Goal: Navigation & Orientation: Find specific page/section

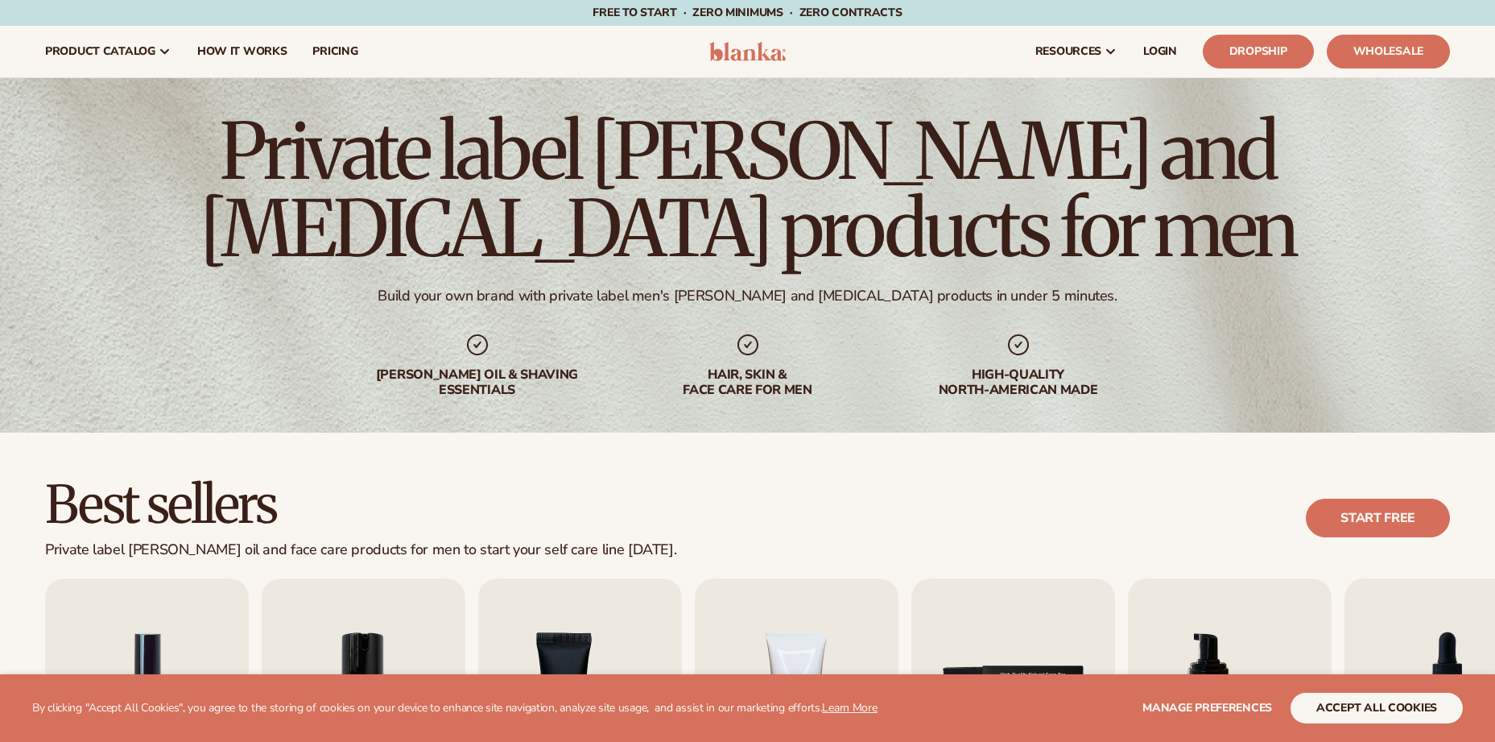
scroll to position [330, 0]
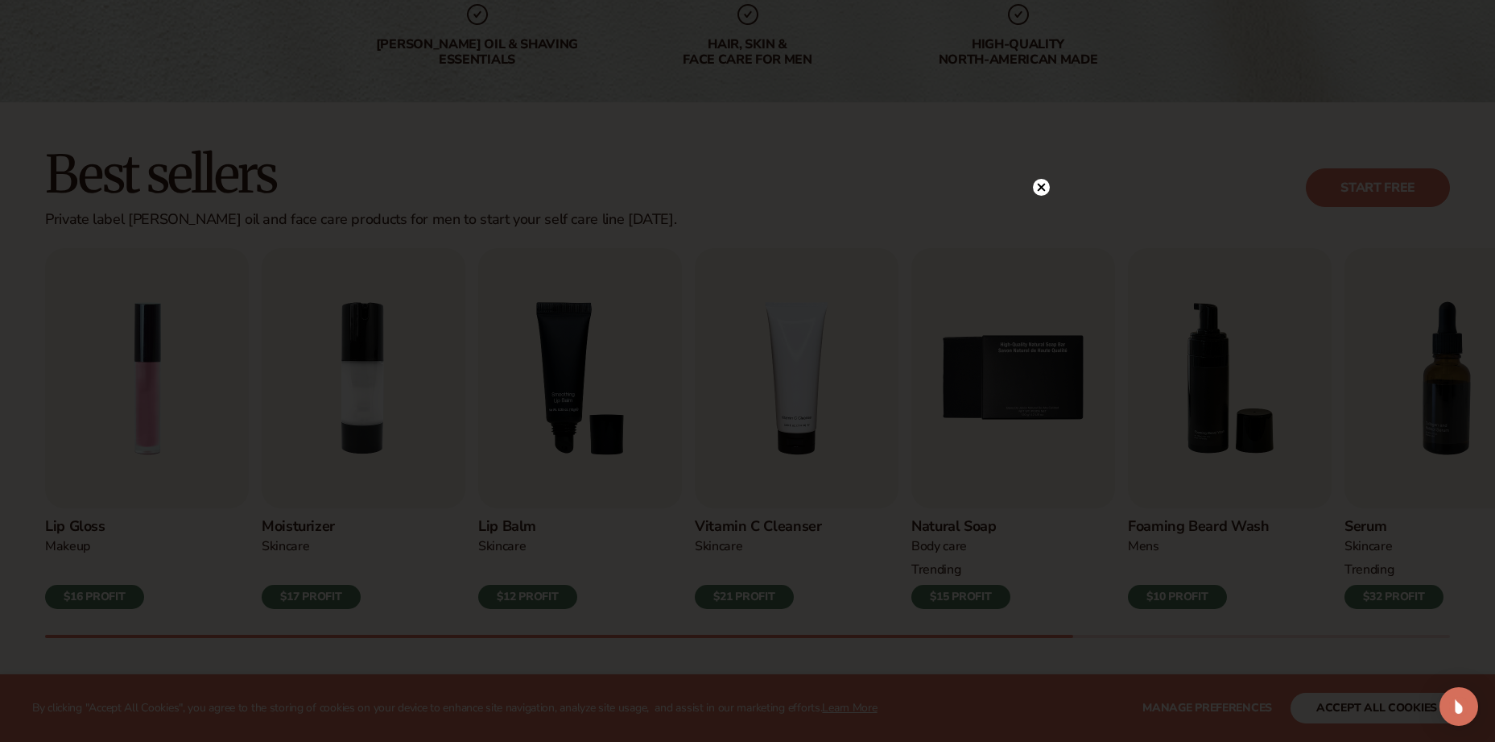
click at [1041, 180] on circle at bounding box center [1041, 187] width 17 height 17
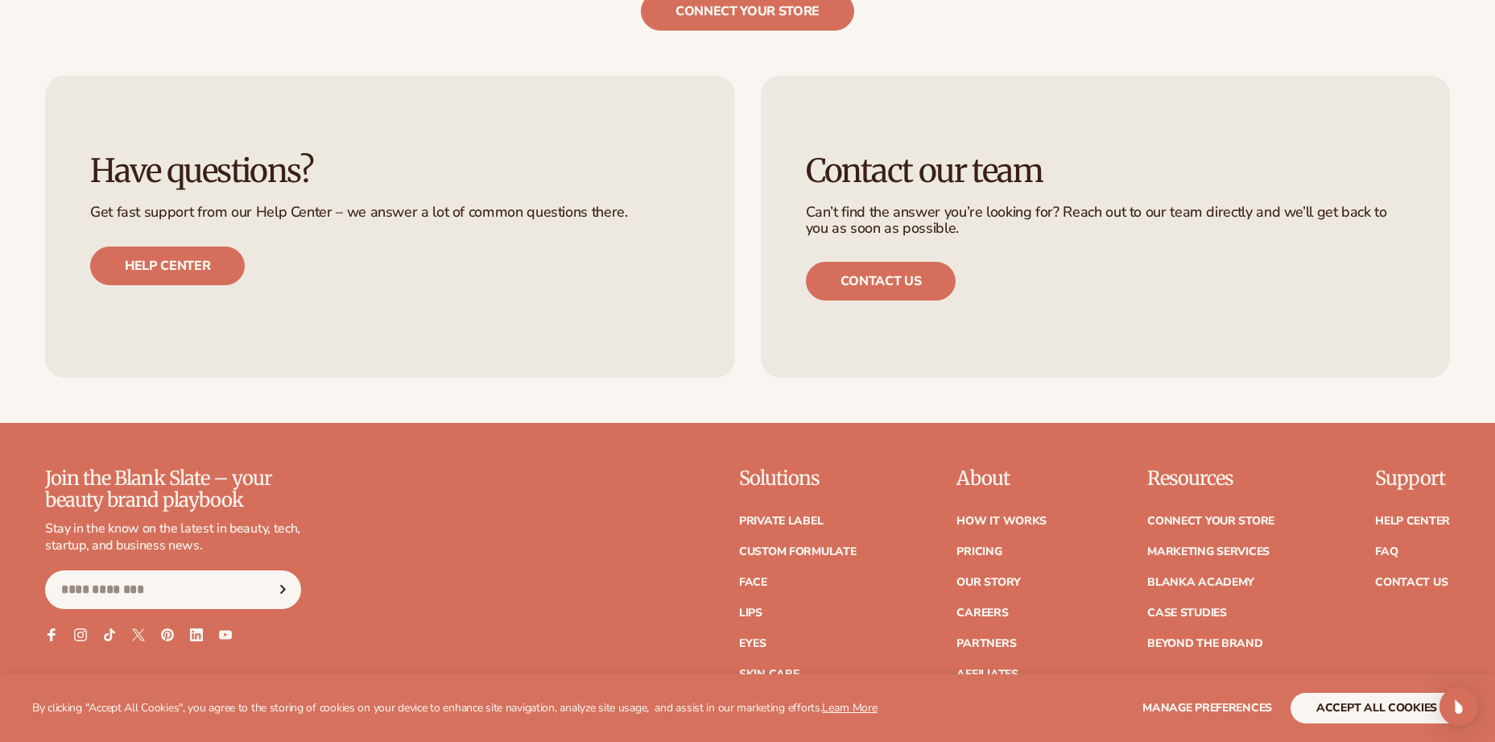
scroll to position [3454, 0]
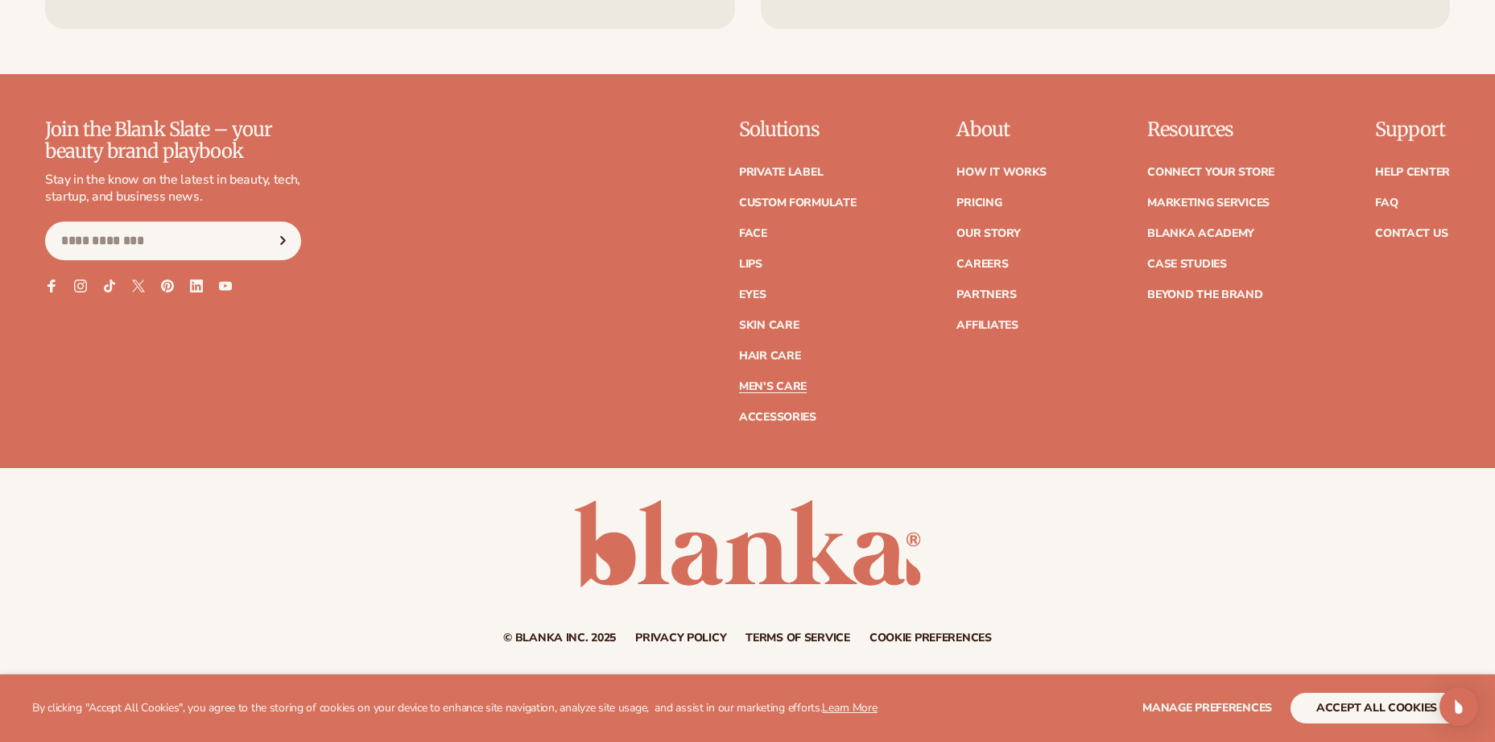
click at [772, 381] on link "Men's Care" at bounding box center [773, 386] width 68 height 11
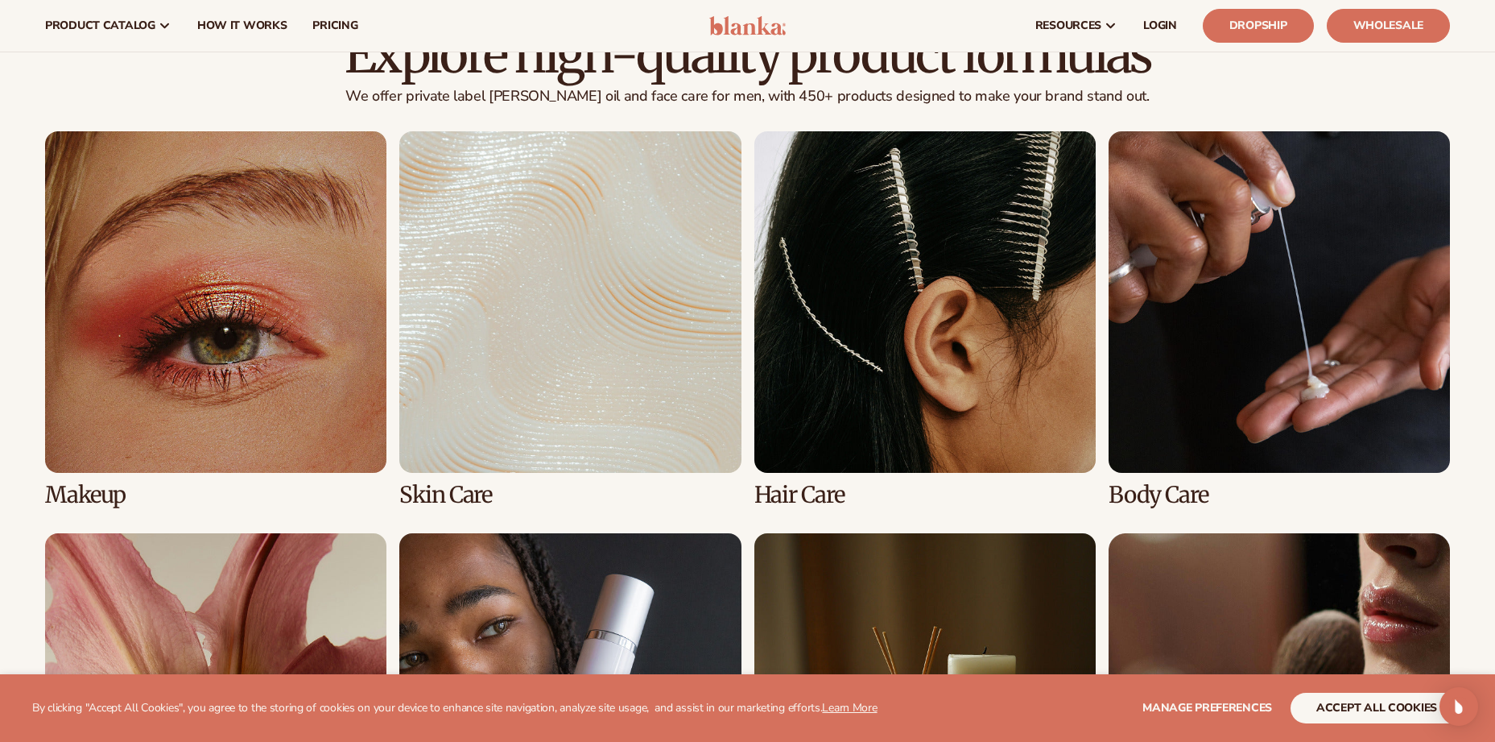
scroll to position [564, 0]
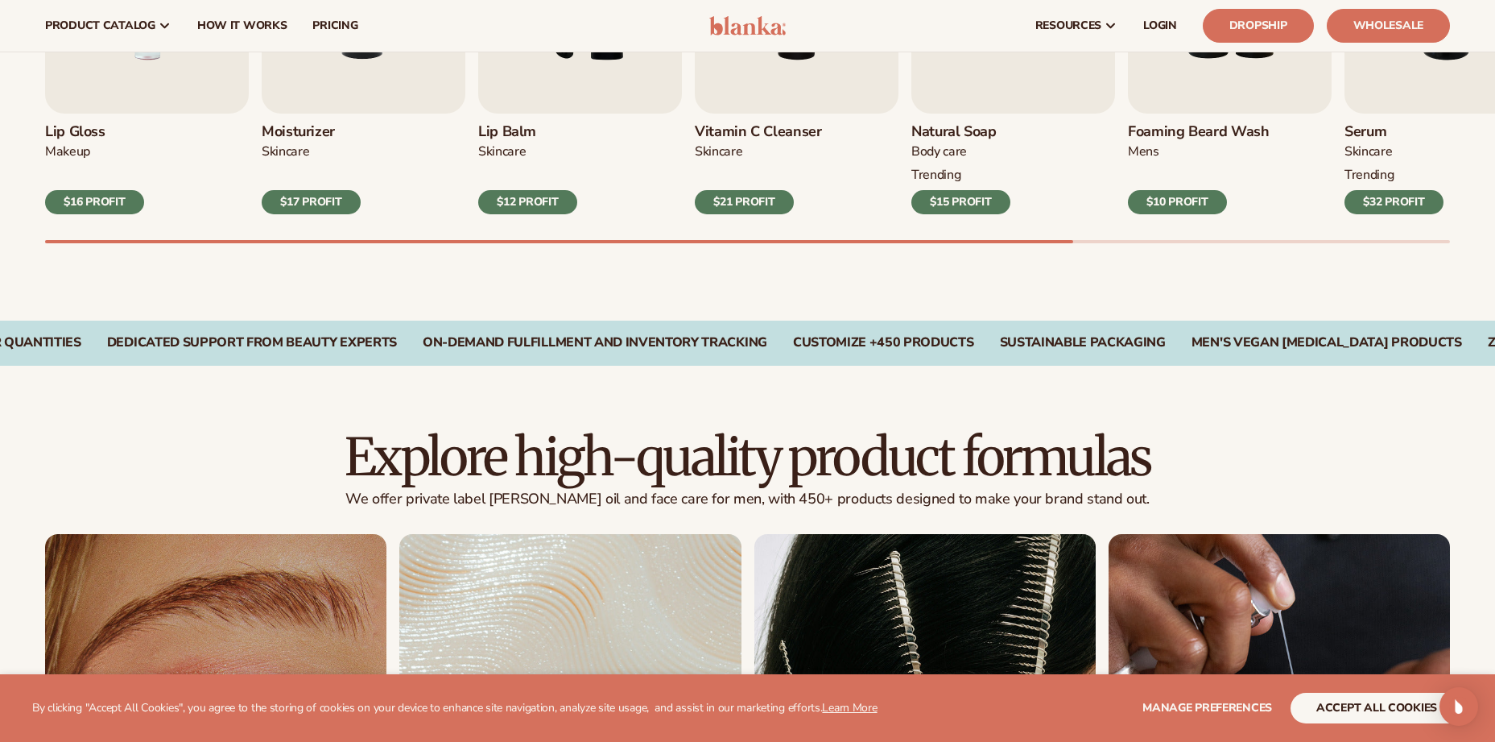
scroll to position [242, 0]
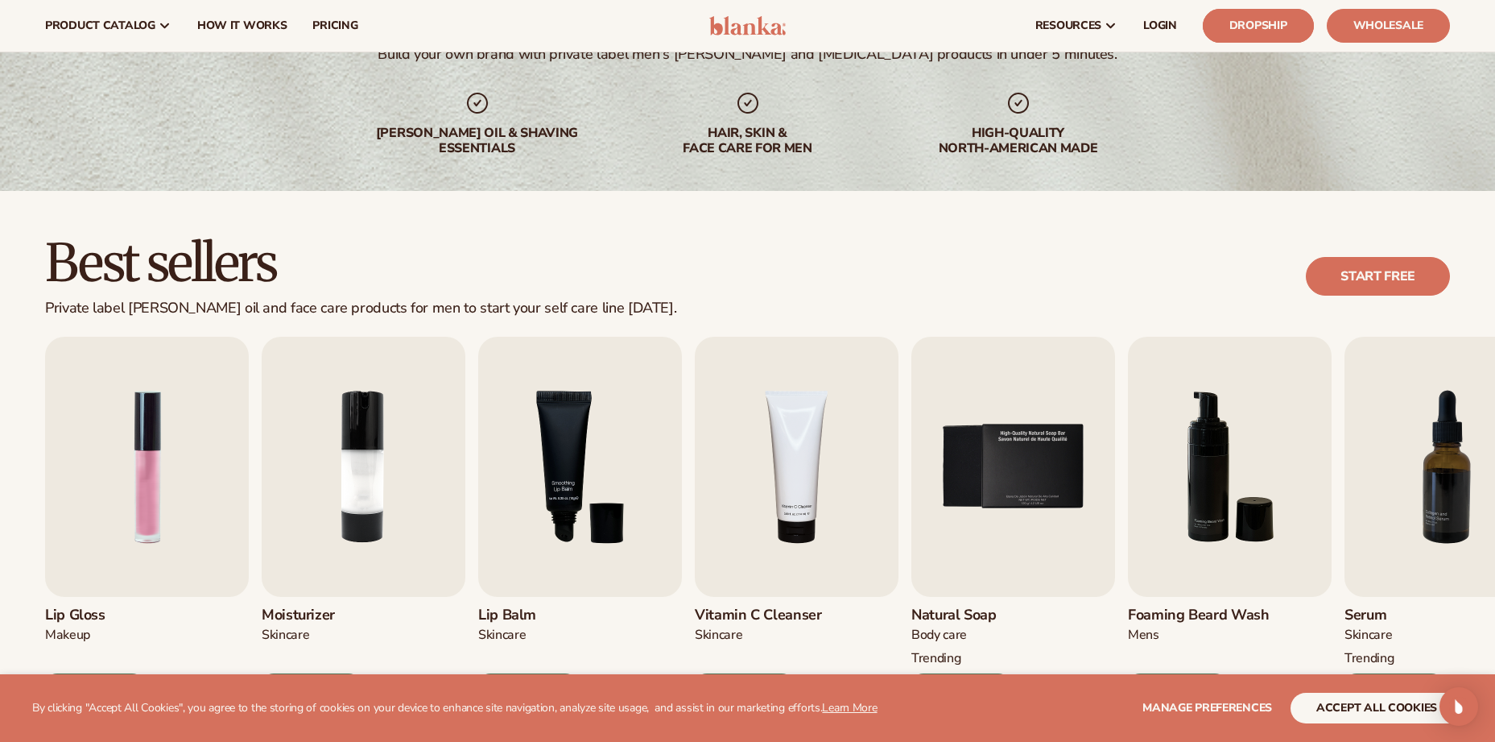
click at [1253, 19] on link "Dropship" at bounding box center [1258, 26] width 111 height 34
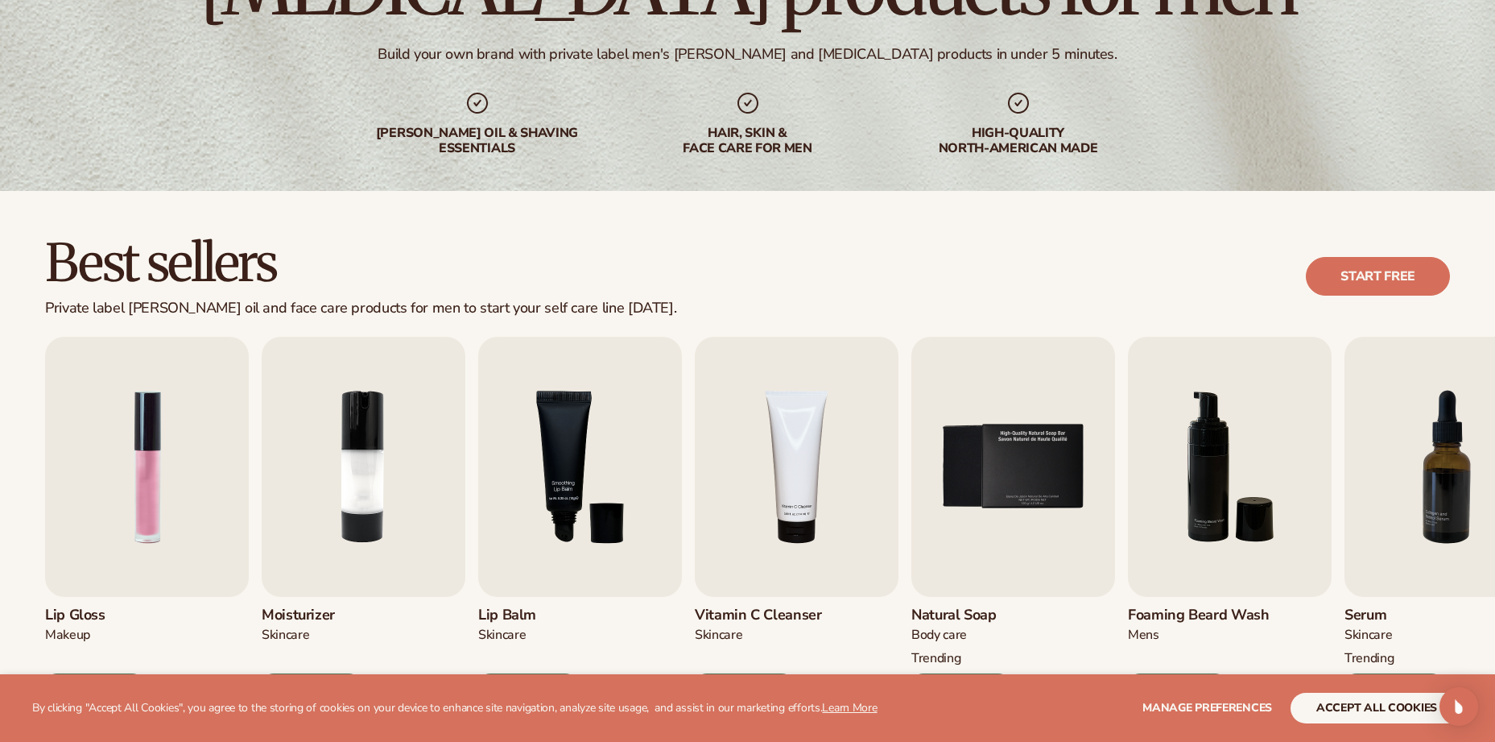
scroll to position [403, 0]
